Goal: Task Accomplishment & Management: Complete application form

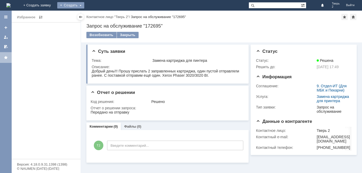
click at [84, 4] on div "Создать" at bounding box center [70, 5] width 27 height 6
click at [99, 16] on link "Заявка" at bounding box center [78, 16] width 40 height 6
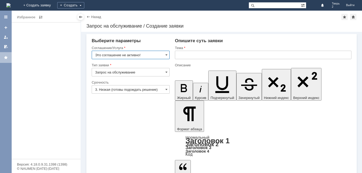
click at [137, 54] on input "Это соглашение не активно!" at bounding box center [131, 55] width 78 height 8
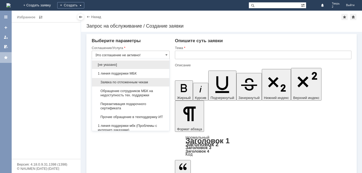
click at [128, 83] on span "Заявка по отложенным чекам" at bounding box center [130, 82] width 71 height 4
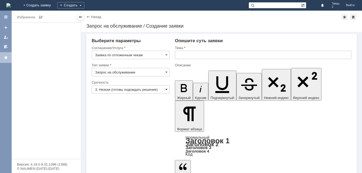
type input "Заявка по отложенным чекам"
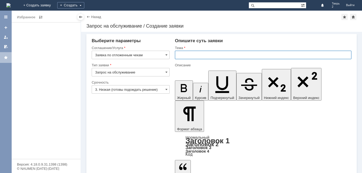
click at [189, 54] on input "text" at bounding box center [263, 55] width 177 height 8
type input "ОЧ"
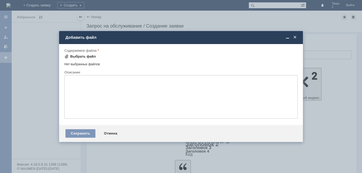
click at [87, 56] on div "Выбрать файл" at bounding box center [83, 56] width 26 height 4
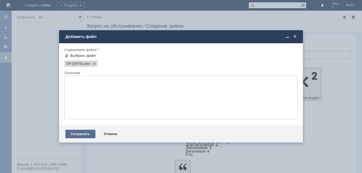
click at [83, 132] on div "Сохранить" at bounding box center [81, 134] width 30 height 8
